Goal: Transaction & Acquisition: Purchase product/service

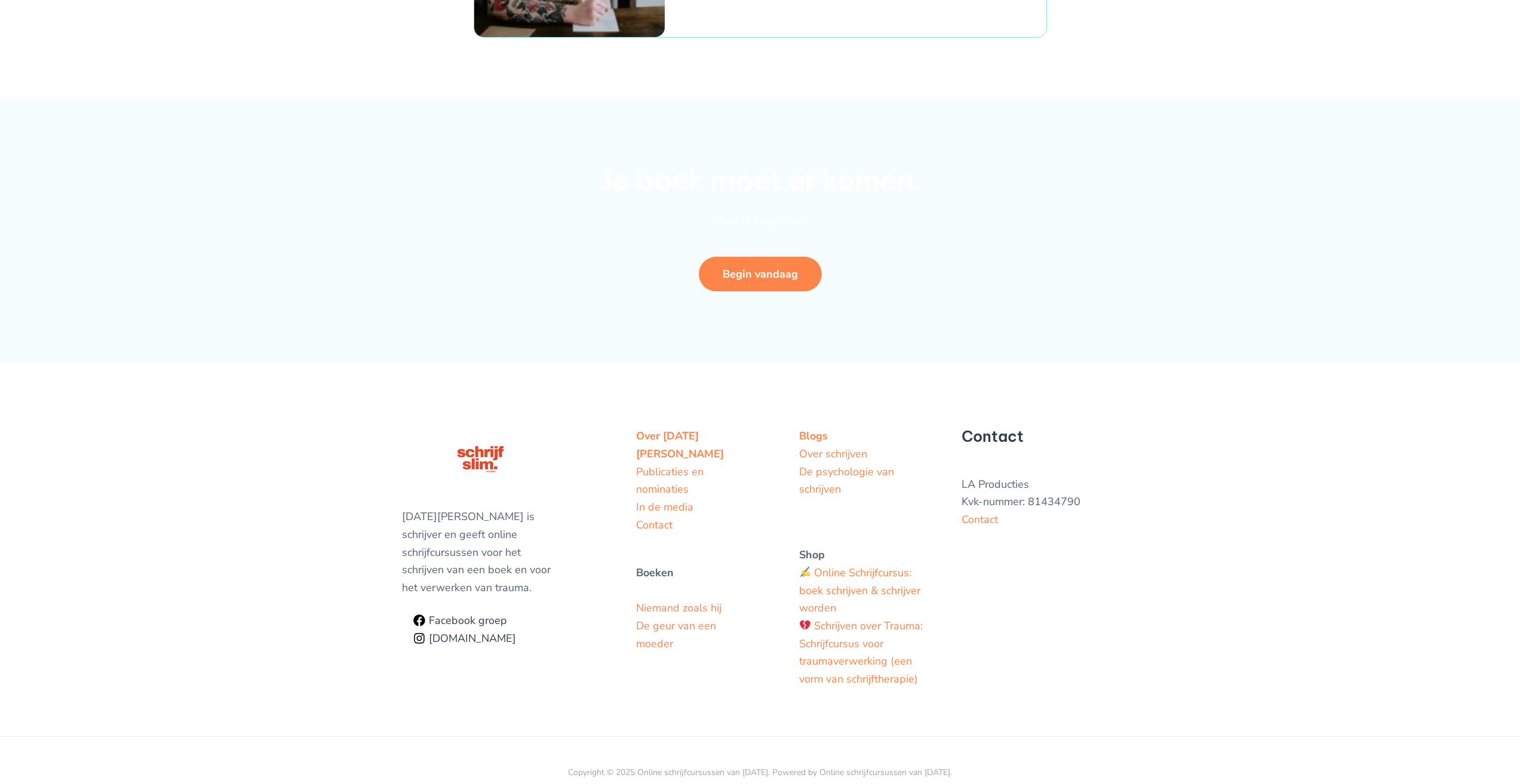
scroll to position [4375, 0]
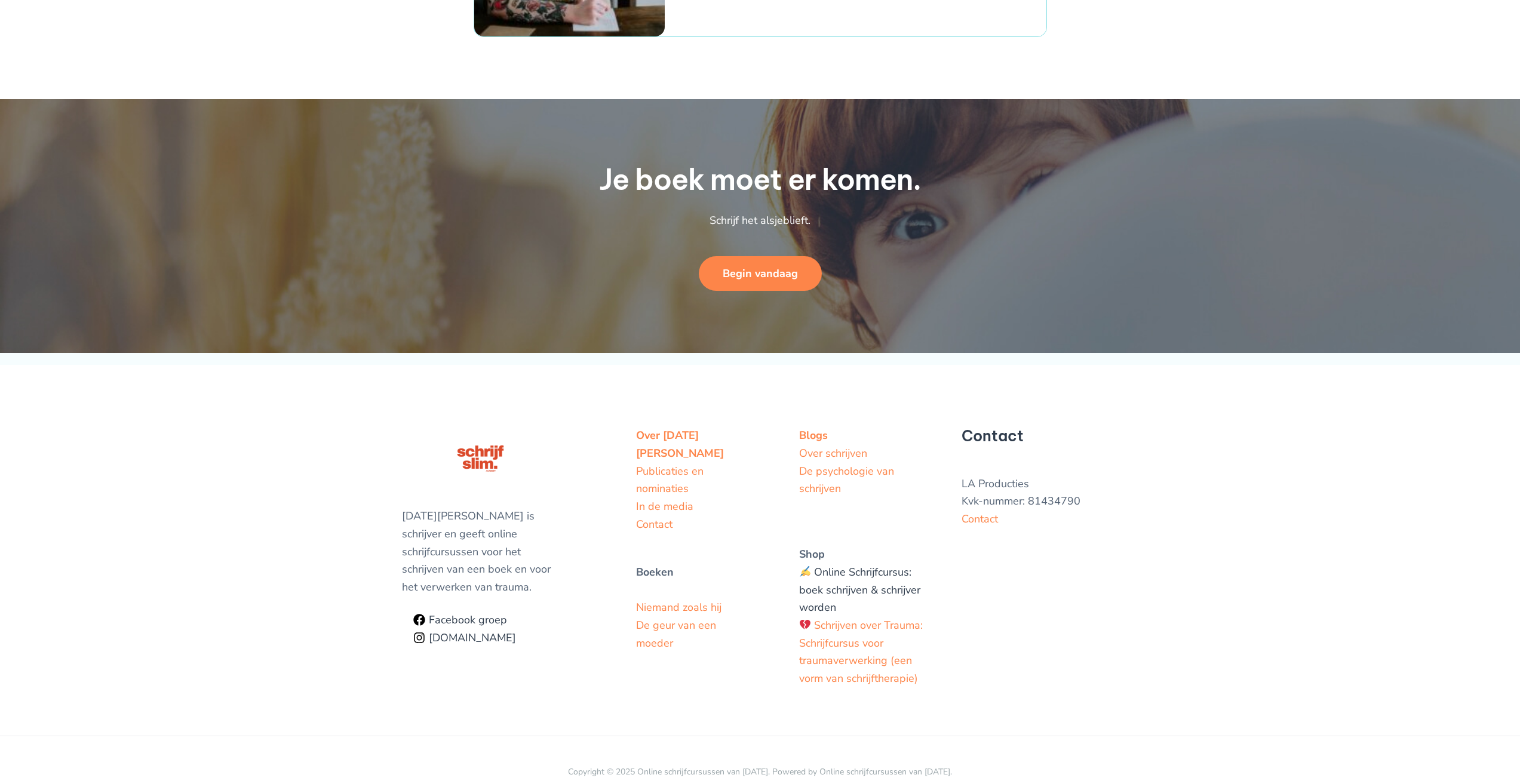
click at [846, 565] on link "Online Schrijfcursus: boek schrijven & schrijver worden" at bounding box center [860, 590] width 121 height 50
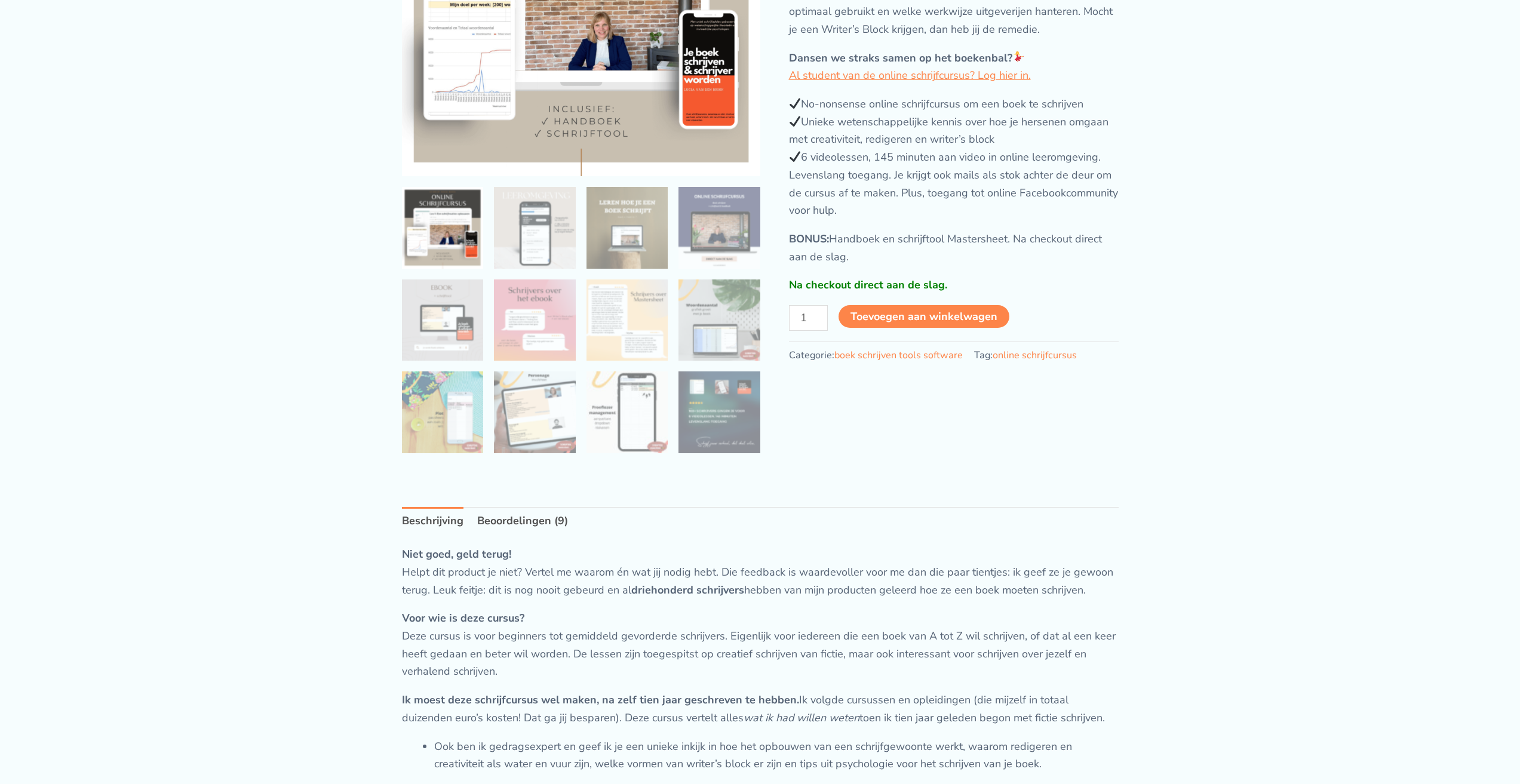
scroll to position [235, 0]
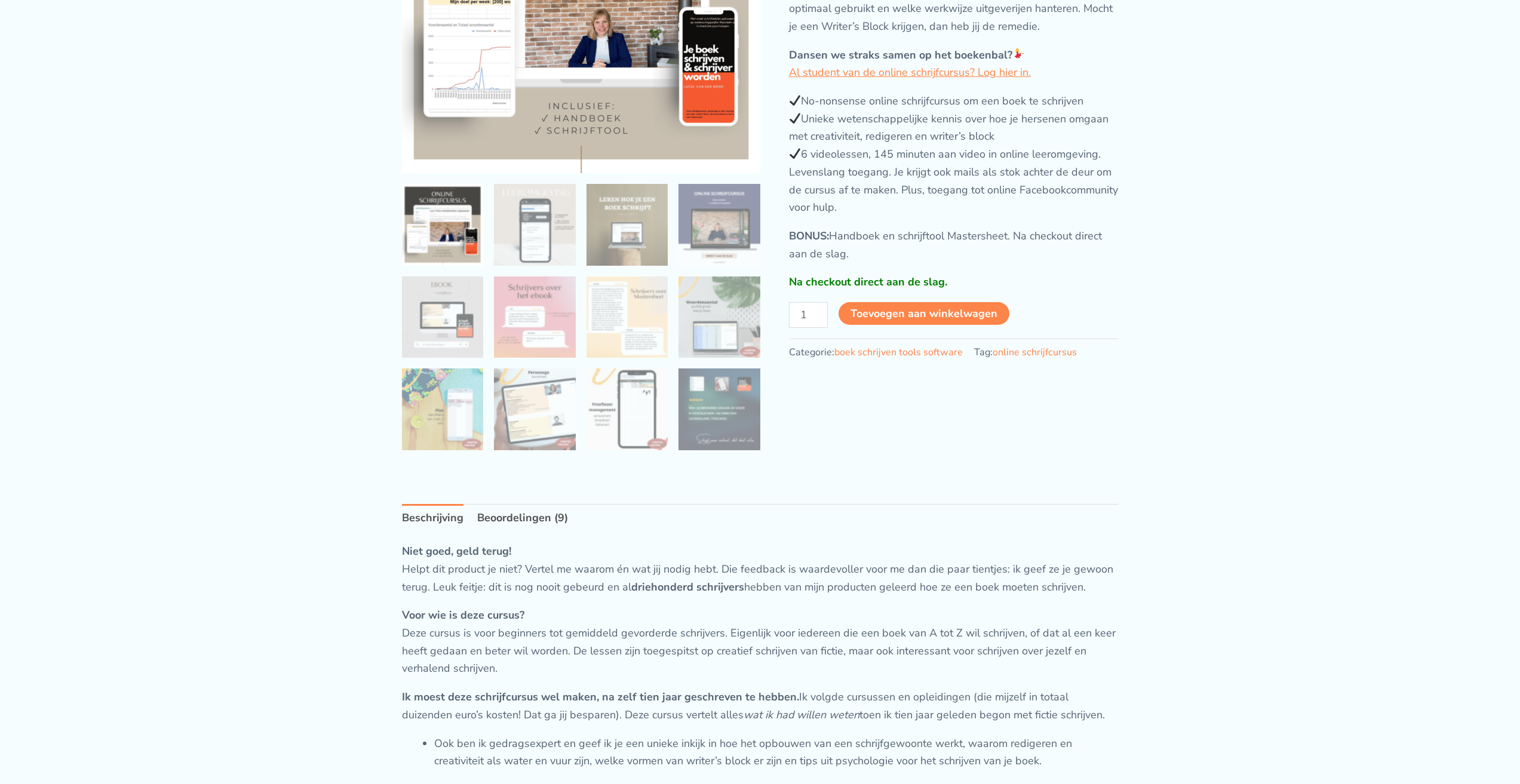
click at [934, 326] on form "ONLINE SCHRIJFCURSUS: boek schrijven & schrijver worden aantal 1 Toevoegen aan …" at bounding box center [953, 320] width 329 height 36
click at [940, 311] on button "Toevoegen aan winkelwagen" at bounding box center [925, 314] width 172 height 24
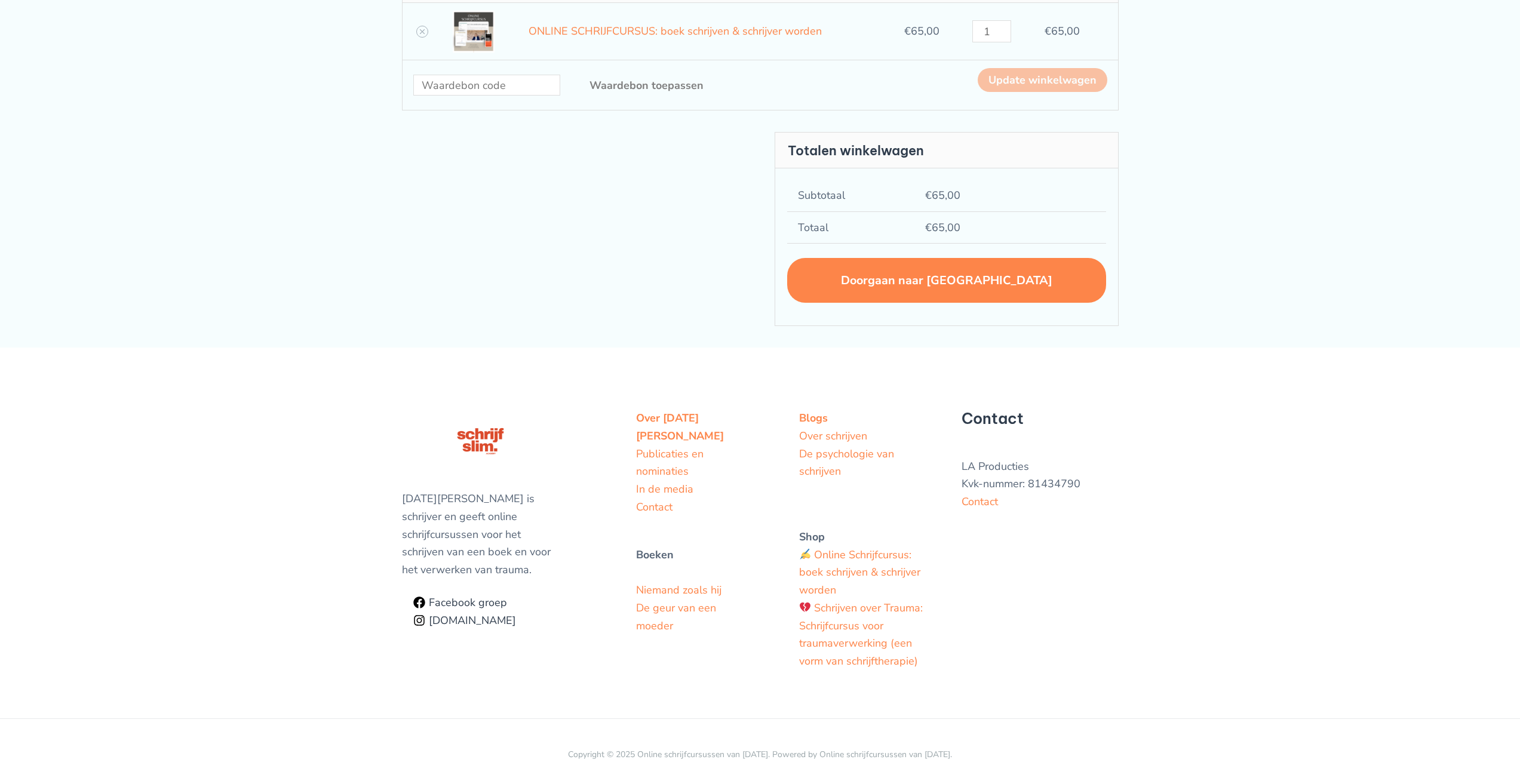
scroll to position [201, 0]
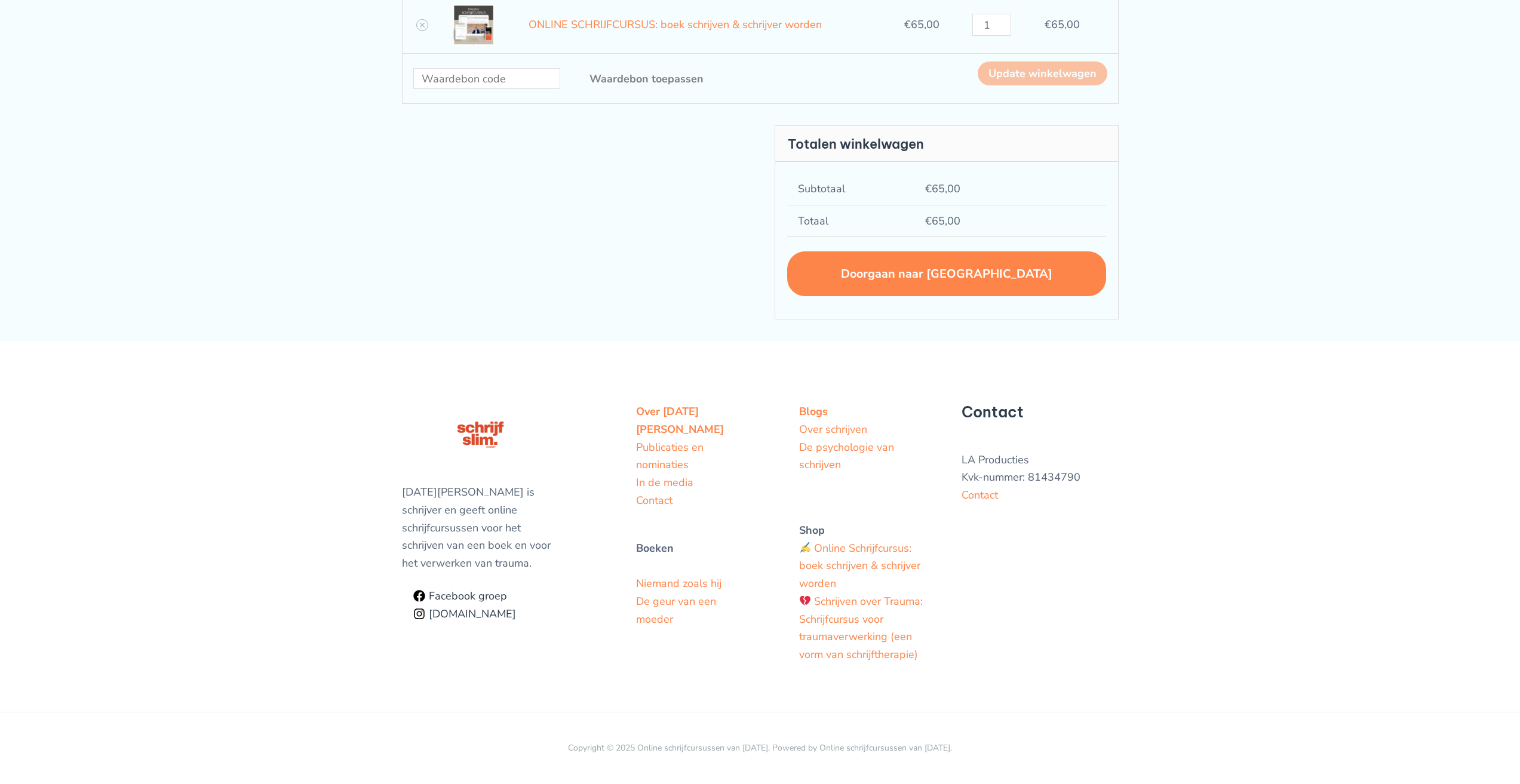
click at [995, 277] on link "Doorgaan naar afrekenen" at bounding box center [946, 273] width 319 height 45
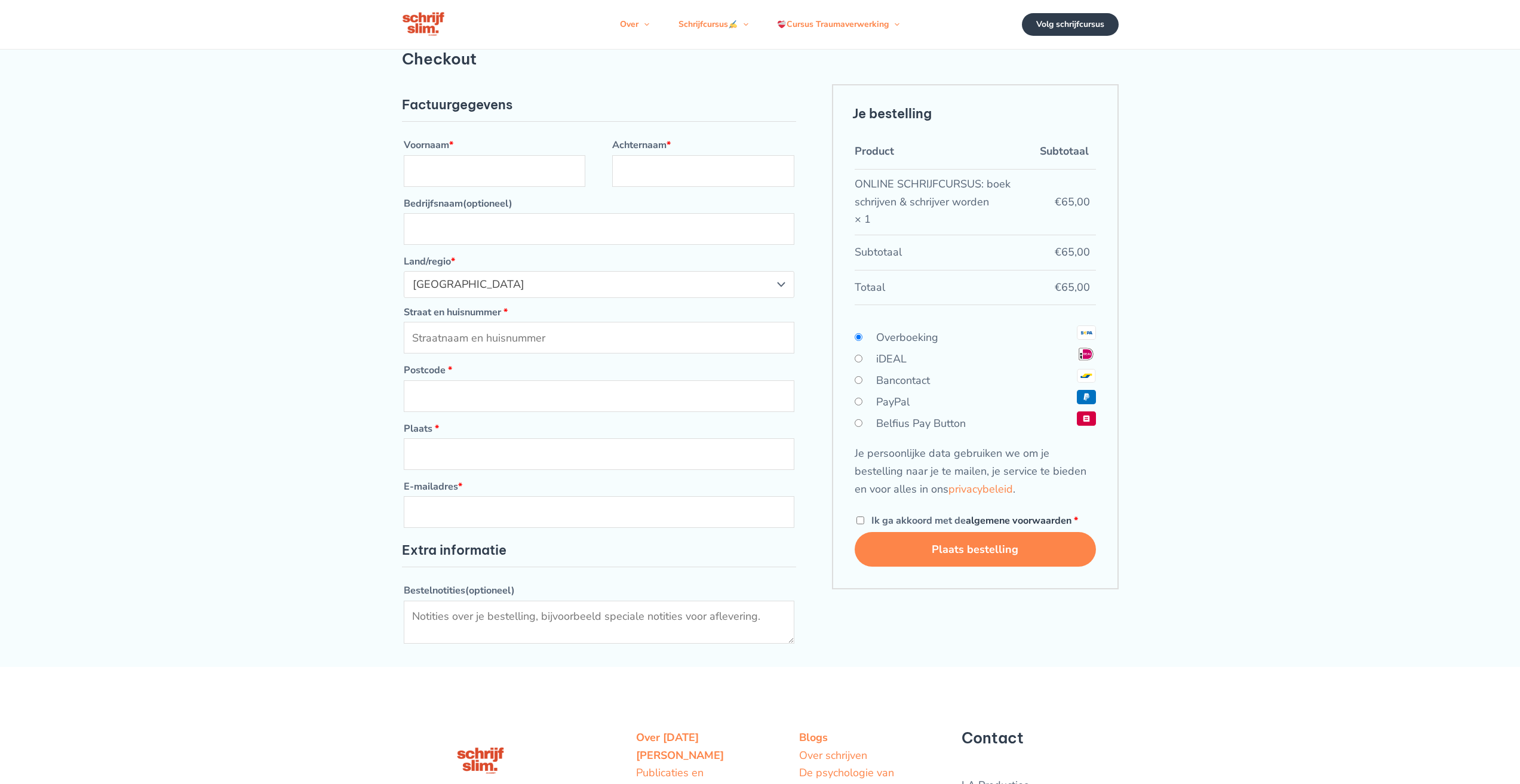
click at [1005, 521] on link "algemene voorwaarden" at bounding box center [1019, 521] width 106 height 13
